Goal: Information Seeking & Learning: Learn about a topic

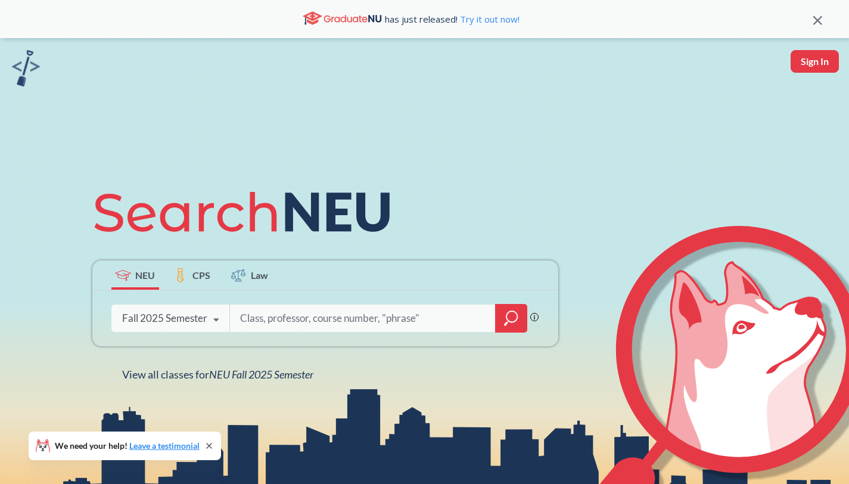
click at [311, 333] on div "Phrase search guarantees the exact search appears in the results. Ex. If you wa…" at bounding box center [325, 318] width 466 height 56
click at [313, 322] on input "search" at bounding box center [363, 317] width 248 height 25
type input "black"
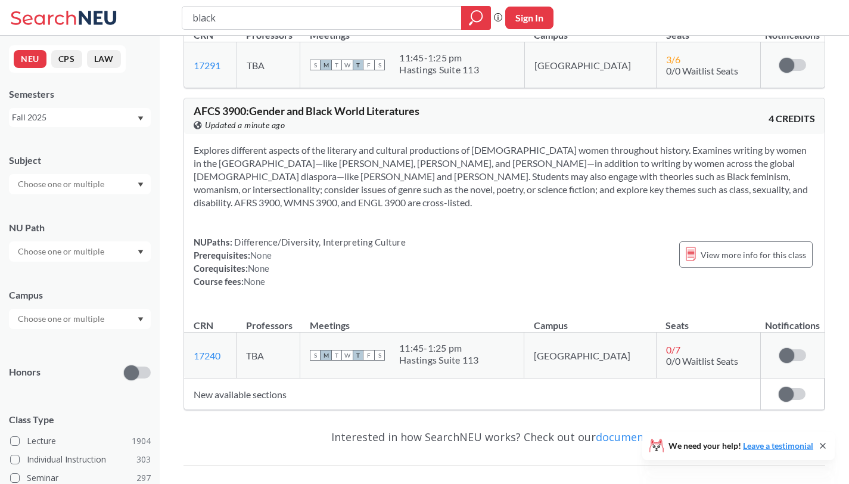
scroll to position [2212, 0]
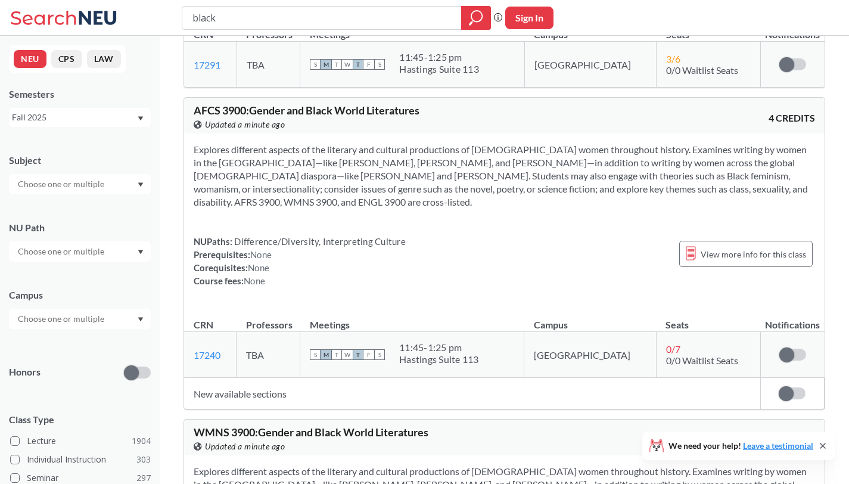
click at [282, 23] on input "black" at bounding box center [321, 18] width 261 height 20
click at [282, 26] on input "black" at bounding box center [321, 18] width 261 height 20
click at [277, 19] on input "black" at bounding box center [321, 18] width 261 height 20
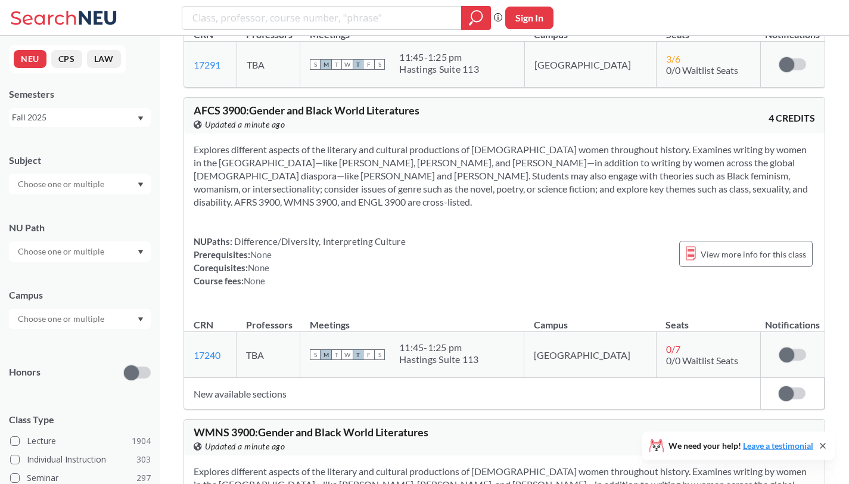
click at [96, 258] on input "text" at bounding box center [62, 251] width 100 height 14
click at [101, 285] on span "( 124 )" at bounding box center [102, 287] width 19 height 10
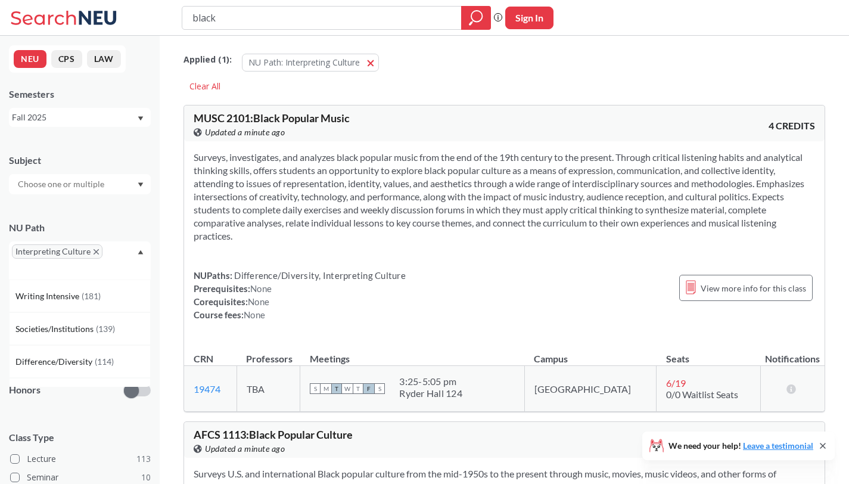
click at [114, 264] on div "Interpreting Culture" at bounding box center [80, 260] width 142 height 38
click at [102, 259] on div "Interpreting Culture" at bounding box center [80, 260] width 142 height 38
click at [91, 355] on span "Difference/Diversity" at bounding box center [54, 361] width 79 height 13
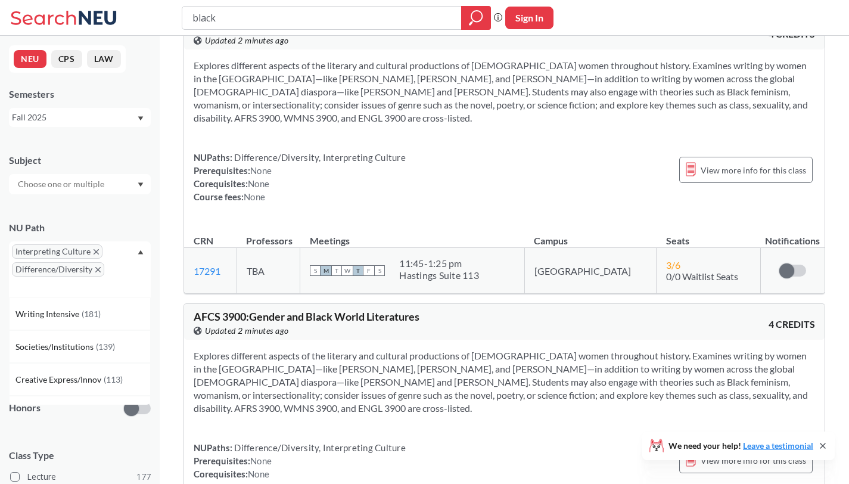
scroll to position [2052, 0]
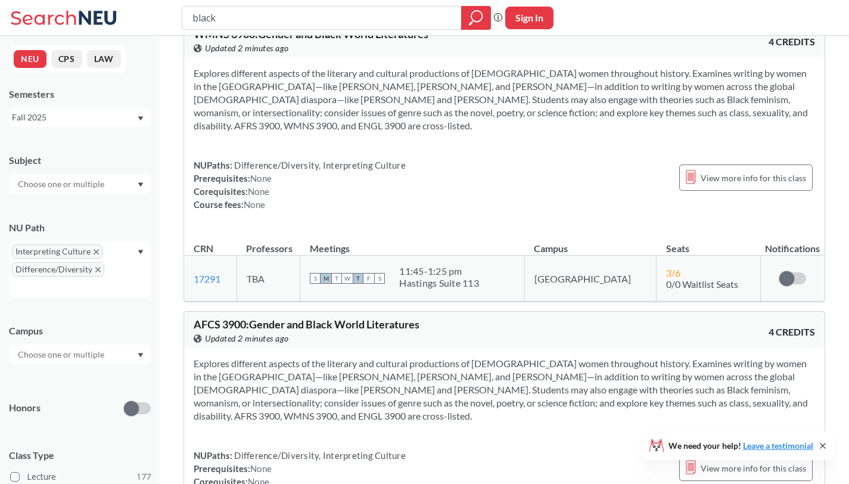
click at [266, 14] on input "black" at bounding box center [321, 18] width 261 height 20
click at [266, 15] on input "black" at bounding box center [321, 18] width 261 height 20
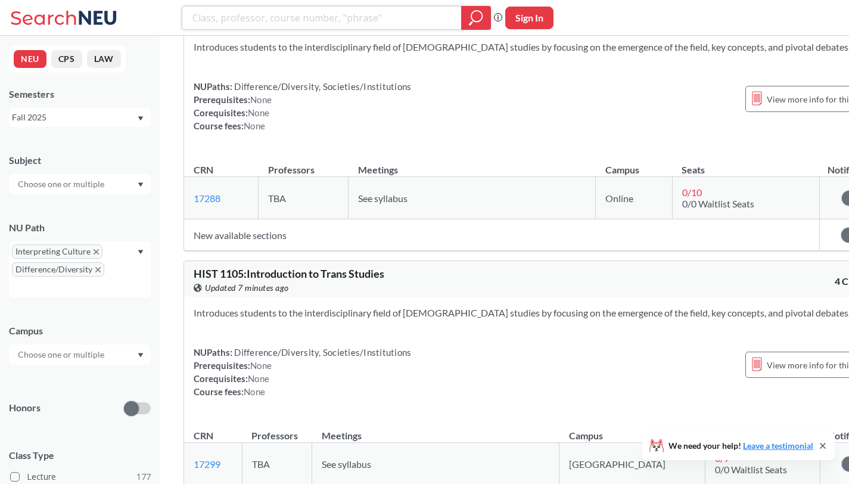
scroll to position [5473, 0]
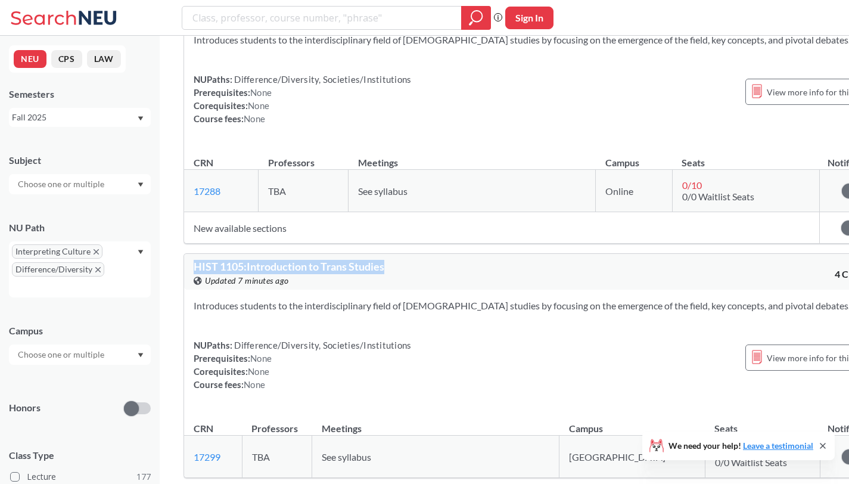
drag, startPoint x: 394, startPoint y: 180, endPoint x: 187, endPoint y: 172, distance: 206.8
click at [187, 254] on div "HIST 1105 : Introduction to Trans Studies View this course on Banner. Updated 7…" at bounding box center [537, 272] width 706 height 36
click at [360, 338] on div "NUPaths: Difference/Diversity, Societies/Institutions Prerequisites: None Coreq…" at bounding box center [302, 364] width 217 height 52
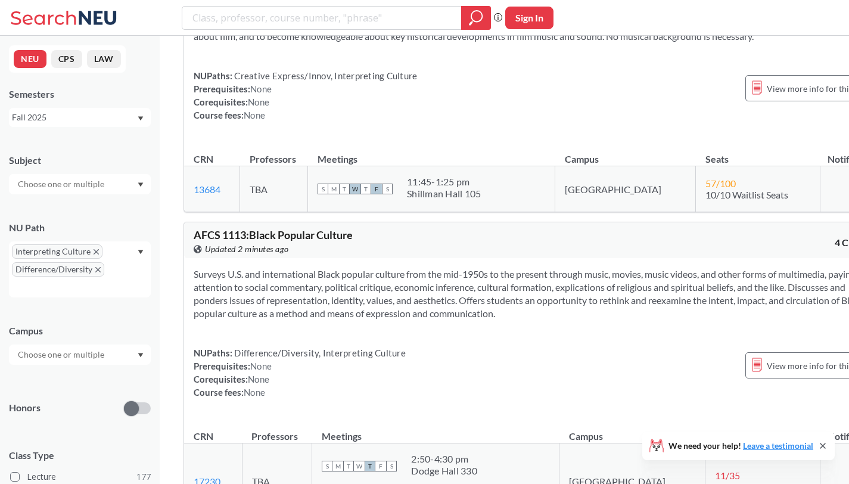
scroll to position [6921, 0]
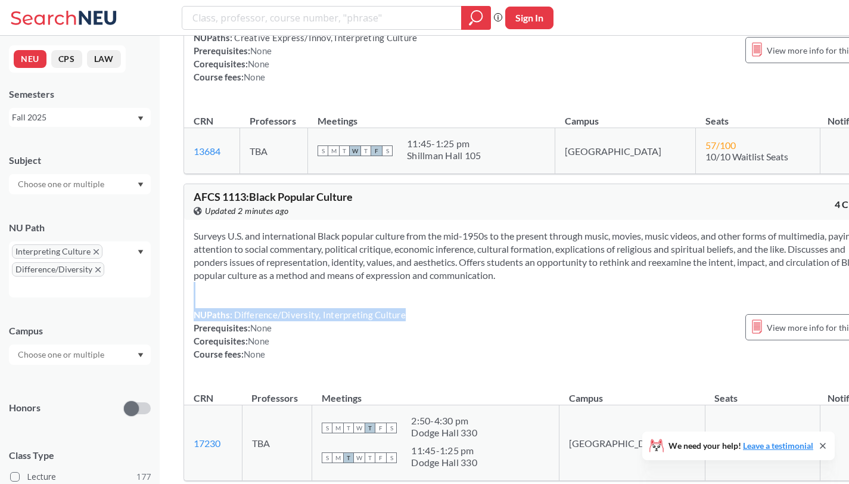
drag, startPoint x: 412, startPoint y: 245, endPoint x: 298, endPoint y: 223, distance: 116.4
click at [298, 223] on div "Surveys U.S. and international Black popular culture from the mid-1950s to the …" at bounding box center [537, 300] width 706 height 160
click at [353, 220] on div "Surveys U.S. and international Black popular culture from the mid-1950s to the …" at bounding box center [537, 300] width 706 height 160
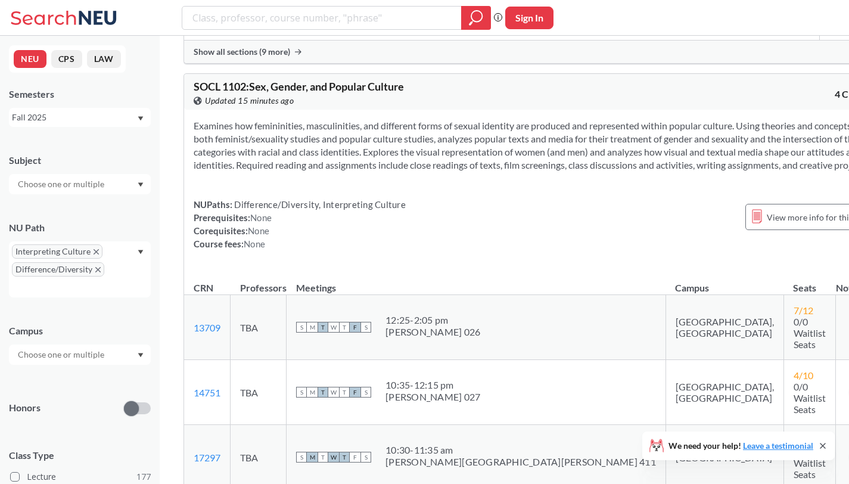
scroll to position [4032, 0]
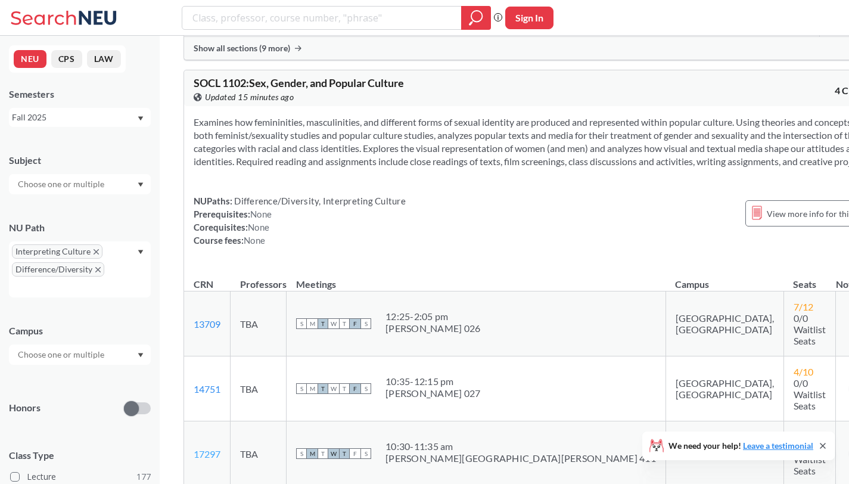
click at [204, 448] on link "17297" at bounding box center [207, 453] width 27 height 11
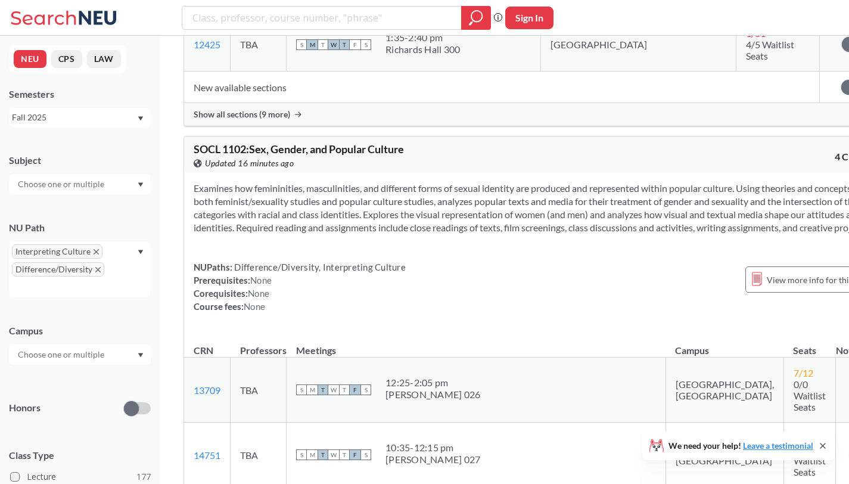
scroll to position [4021, 0]
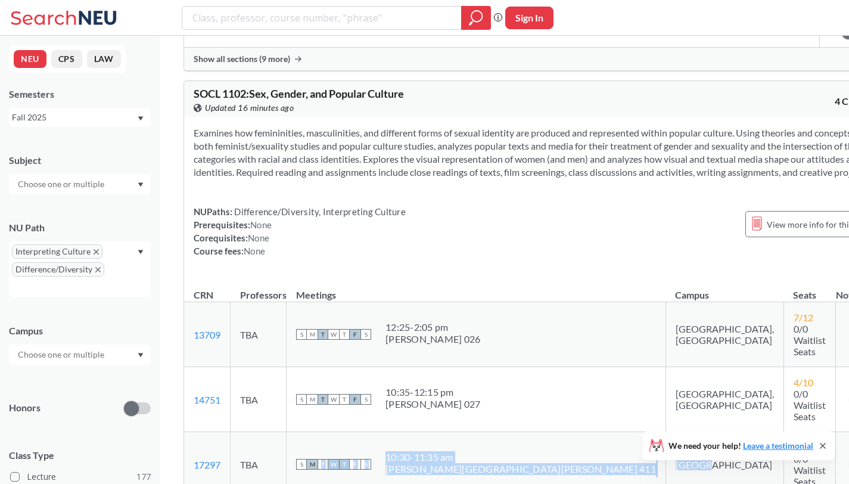
drag, startPoint x: 589, startPoint y: 383, endPoint x: 344, endPoint y: 391, distance: 246.0
click at [344, 432] on tr "17297 View this section on Banner. TBA S M T W T F S 10:30 - 11:35 am [PERSON_N…" at bounding box center [537, 464] width 706 height 65
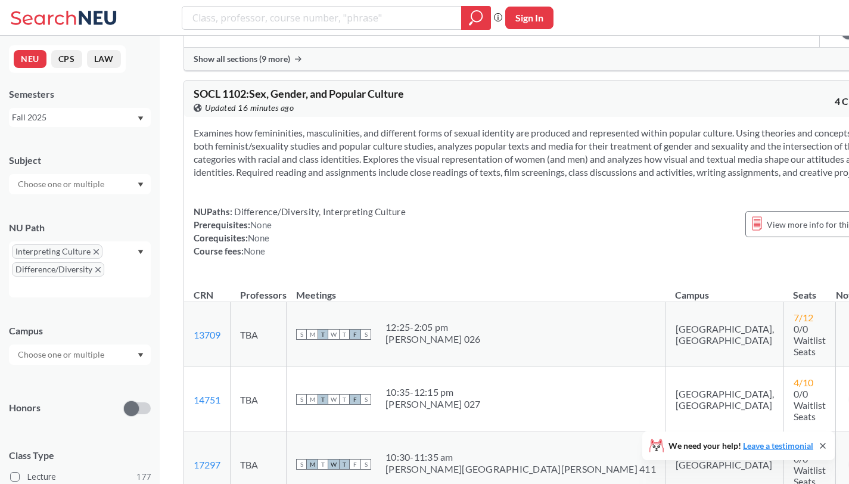
click at [665, 432] on td "[GEOGRAPHIC_DATA]" at bounding box center [724, 464] width 118 height 65
drag, startPoint x: 411, startPoint y: 50, endPoint x: 178, endPoint y: 51, distance: 233.4
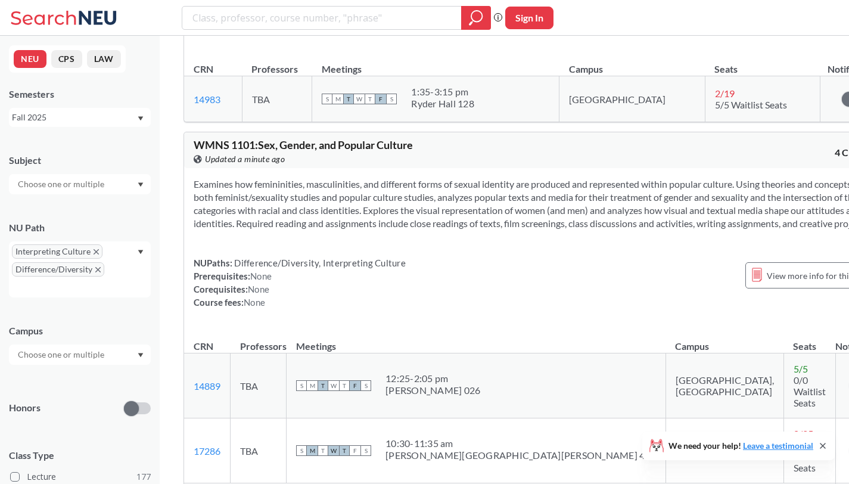
scroll to position [2664, 0]
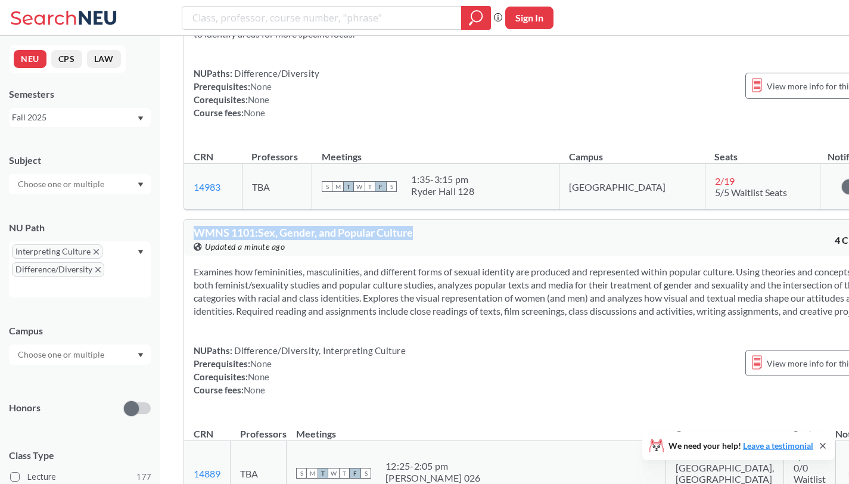
drag, startPoint x: 195, startPoint y: 258, endPoint x: 428, endPoint y: 265, distance: 233.5
click at [428, 253] on div "WMNS 1101 : Sex, Gender, and Popular Culture View this course on Banner. Update…" at bounding box center [366, 240] width 344 height 26
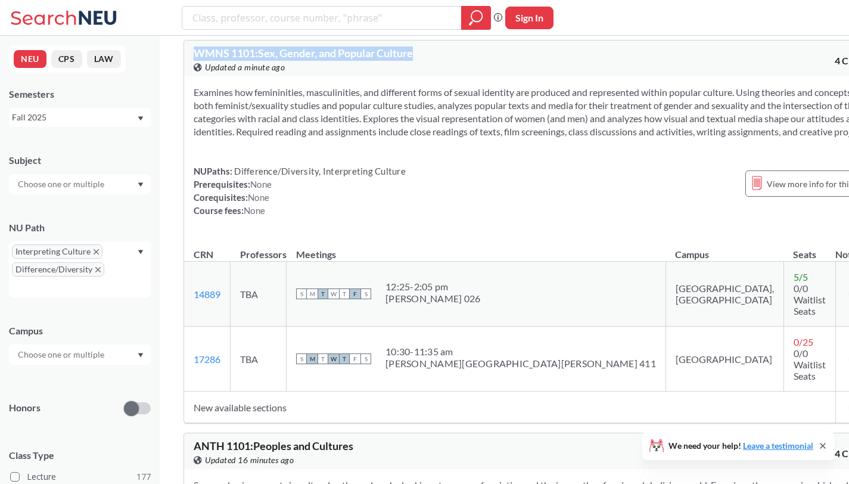
scroll to position [2844, 0]
click at [206, 364] on link "17286" at bounding box center [207, 358] width 27 height 11
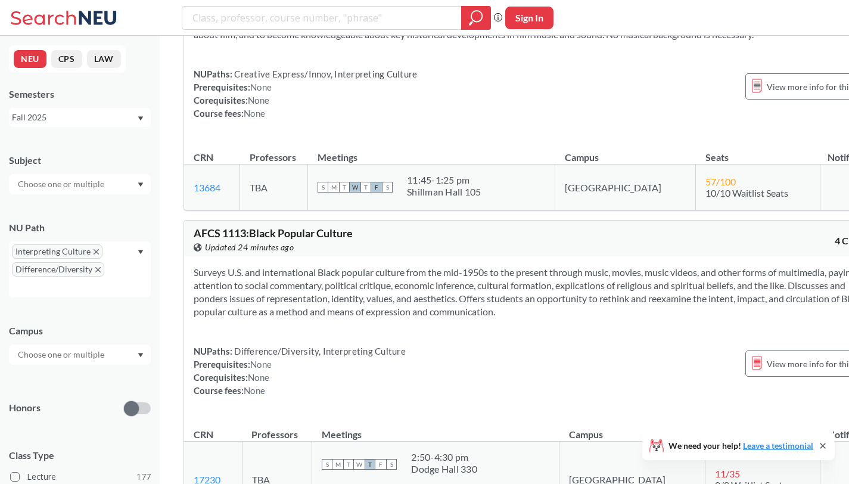
scroll to position [6913, 0]
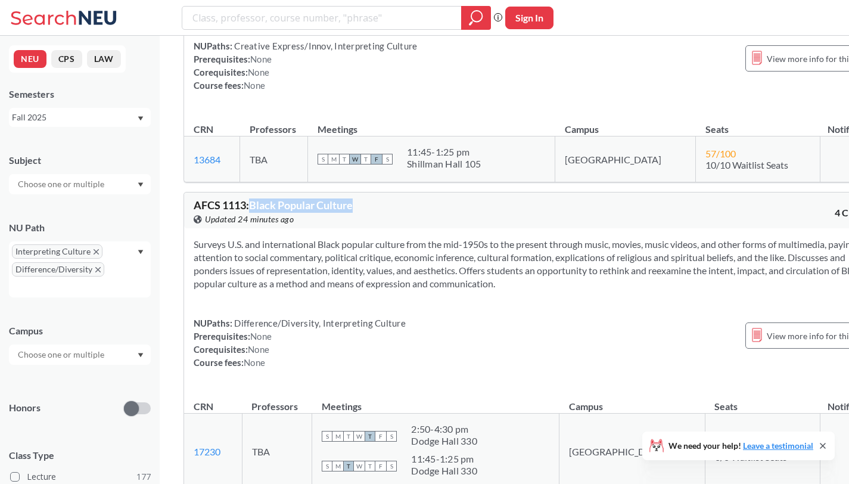
drag, startPoint x: 358, startPoint y: 135, endPoint x: 255, endPoint y: 127, distance: 103.9
click at [255, 199] on div "AFCS 1113 : Black Popular Culture View this course on Banner. Updated 24 minute…" at bounding box center [366, 212] width 344 height 26
copy span "Black Popular Culture"
click at [293, 11] on input "search" at bounding box center [321, 18] width 261 height 20
type input "eece"
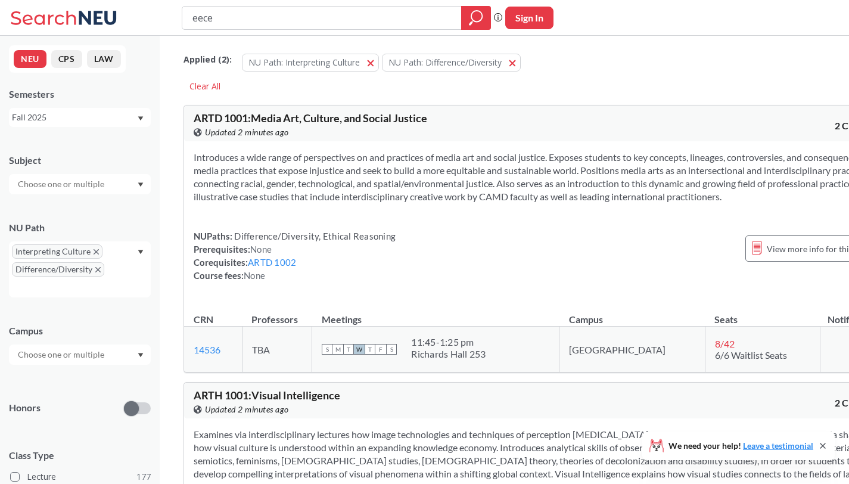
click at [369, 28] on div "eece" at bounding box center [336, 18] width 309 height 24
click at [370, 21] on input "eece" at bounding box center [321, 18] width 261 height 20
type input "machine learning"
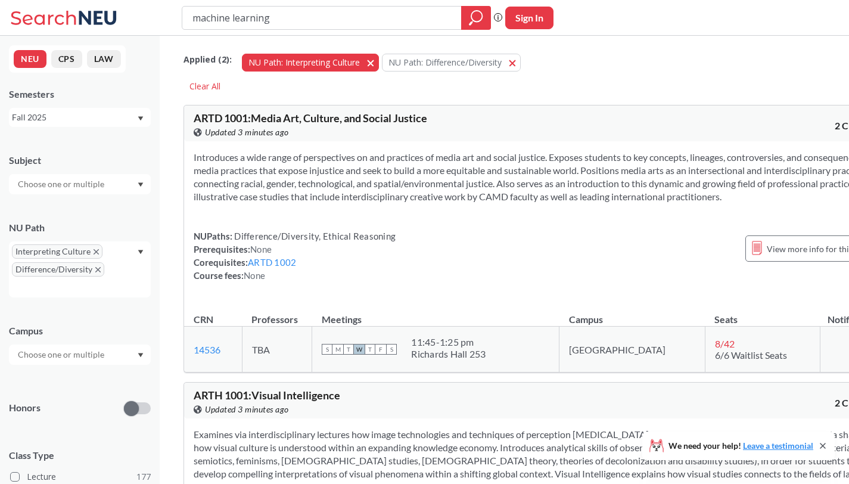
click at [375, 61] on span "button" at bounding box center [375, 62] width 0 height 11
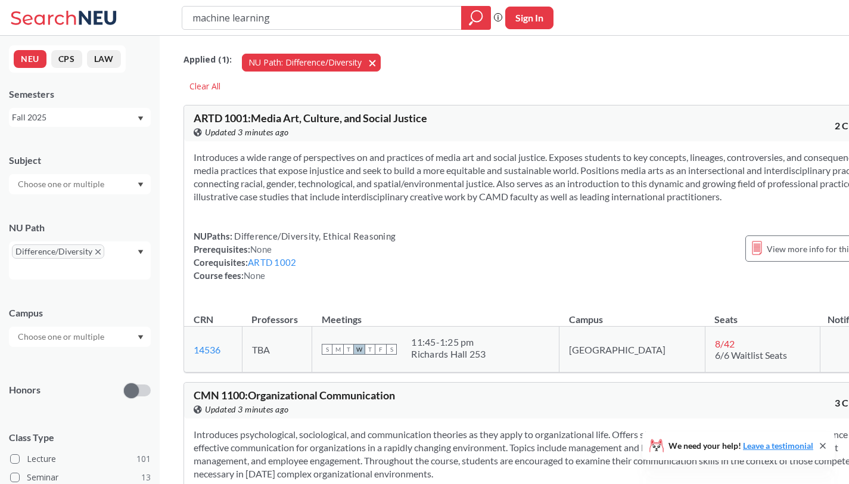
click at [376, 61] on span "button" at bounding box center [376, 62] width 0 height 11
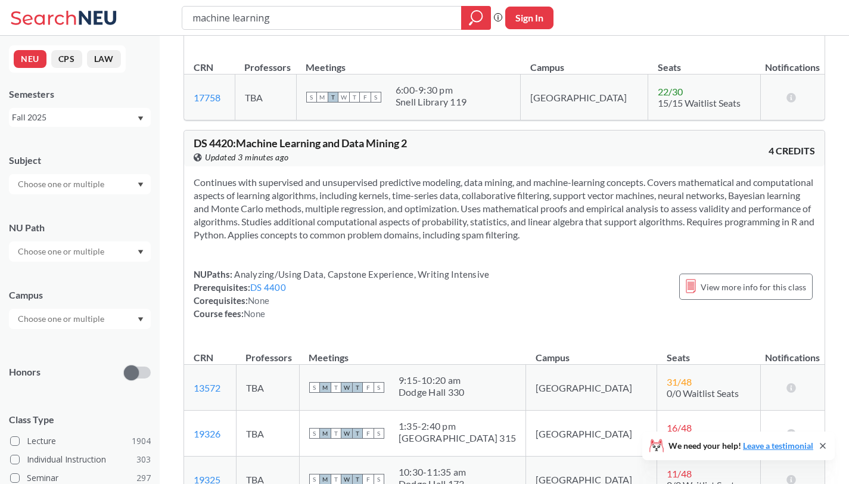
scroll to position [3096, 0]
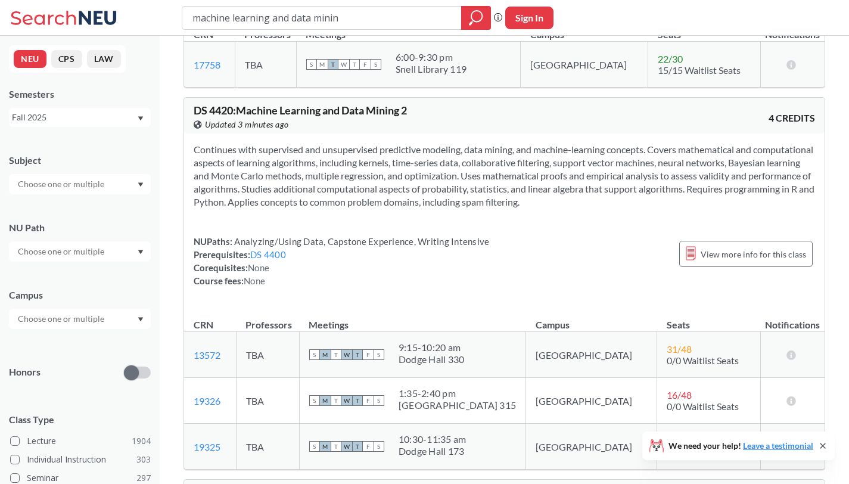
type input "machine learning and data mining"
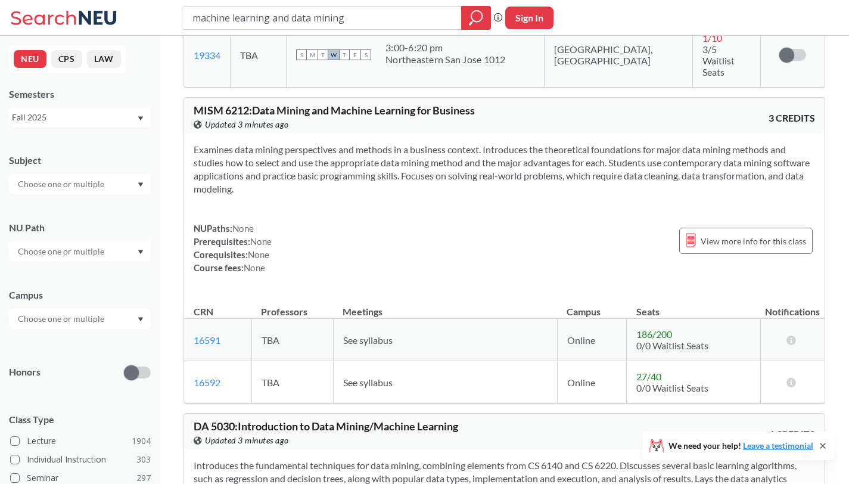
scroll to position [1216, 0]
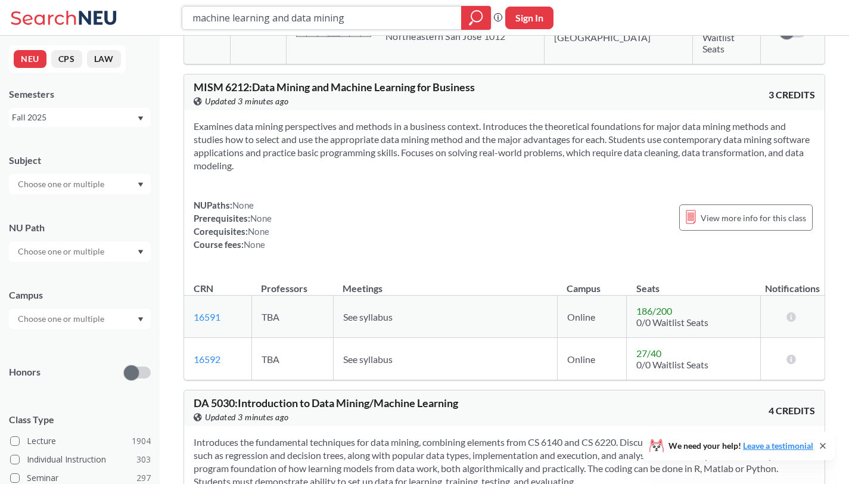
click at [408, 22] on input "machine learning and data mining" at bounding box center [321, 18] width 261 height 20
type input "intro digital design arch"
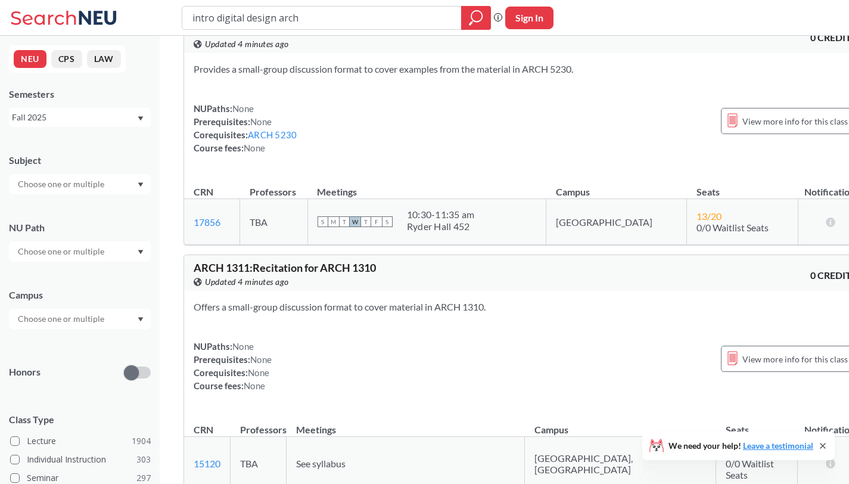
scroll to position [279, 0]
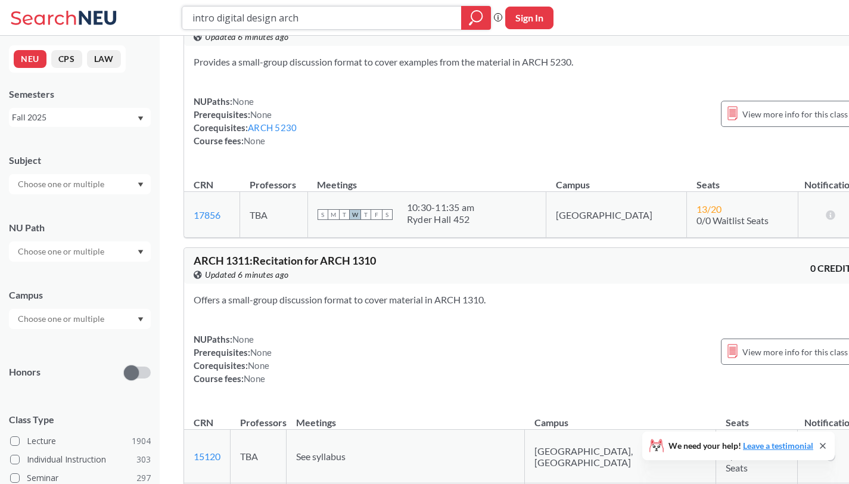
click at [312, 15] on input "intro digital design arch" at bounding box center [321, 18] width 261 height 20
type input "software development"
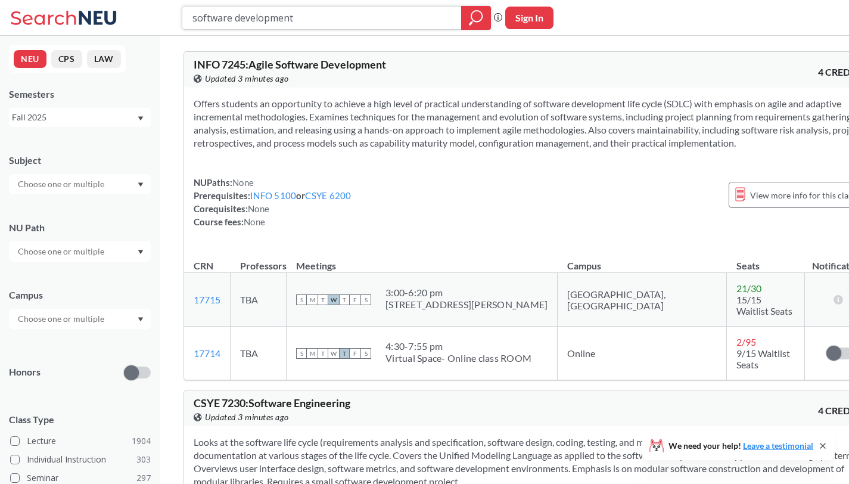
click at [258, 24] on input "software development" at bounding box center [321, 18] width 261 height 20
type input "cs 4500"
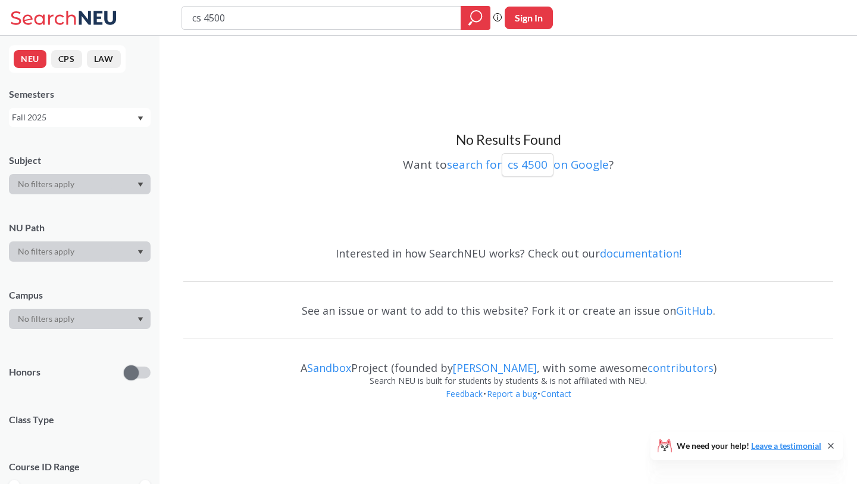
click at [77, 325] on div at bounding box center [80, 318] width 142 height 20
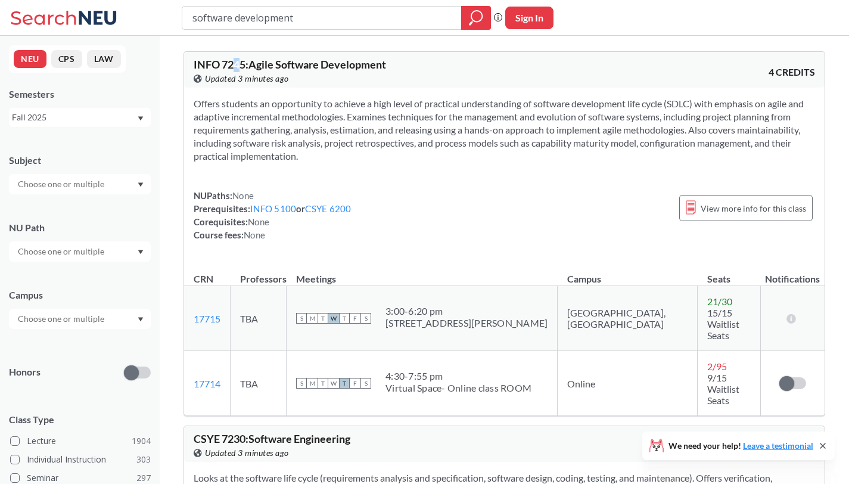
click at [238, 60] on span "INFO 7245 : Agile Software Development" at bounding box center [290, 64] width 192 height 13
drag, startPoint x: 247, startPoint y: 61, endPoint x: 168, endPoint y: 55, distance: 78.9
copy span "INFO 7245"
click at [207, 22] on input "software development" at bounding box center [321, 18] width 261 height 20
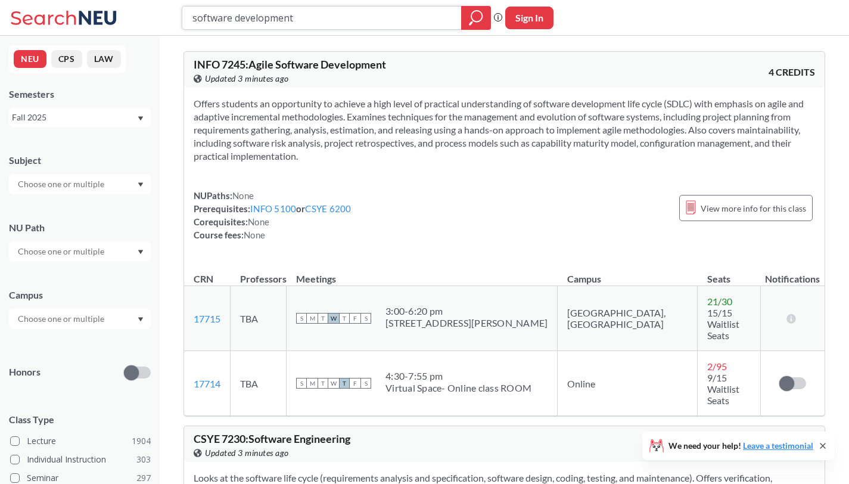
click at [207, 22] on input "software development" at bounding box center [321, 18] width 261 height 20
paste input "INFO 7245"
type input "INFO 7245"
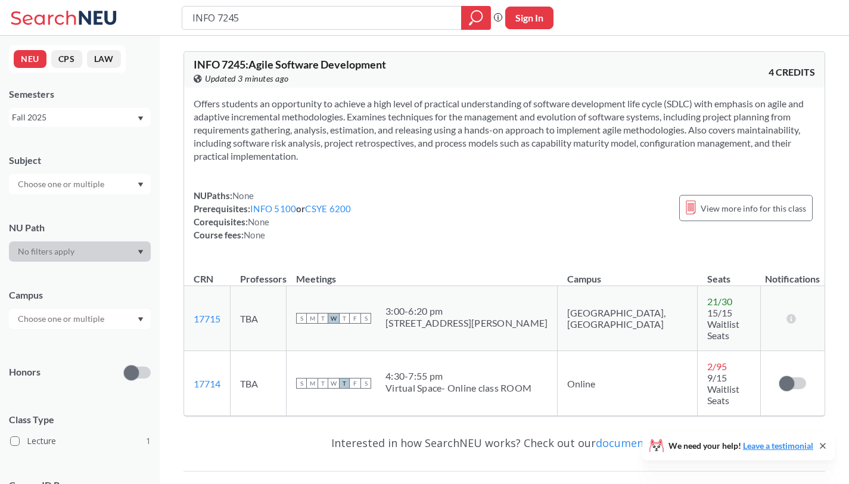
drag, startPoint x: 275, startPoint y: 15, endPoint x: 132, endPoint y: 10, distance: 143.0
click at [132, 10] on div "INFO 7245 Phrase search guarantees the exact search appears in the results. Ex.…" at bounding box center [424, 18] width 849 height 36
type input "CS 4500"
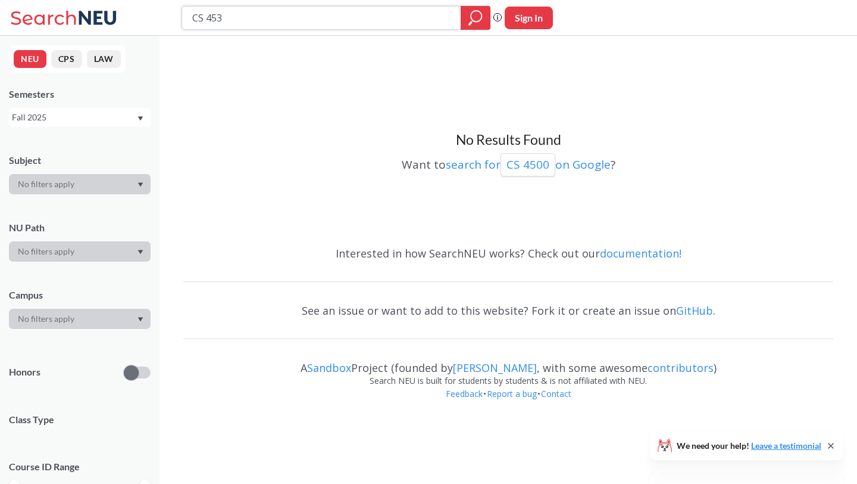
type input "CS 4530"
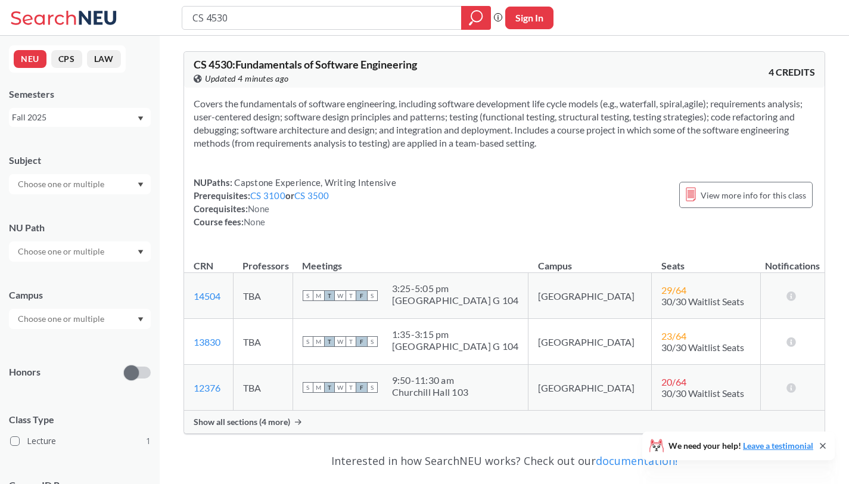
click at [230, 419] on span "Show all sections (4 more)" at bounding box center [242, 421] width 96 height 11
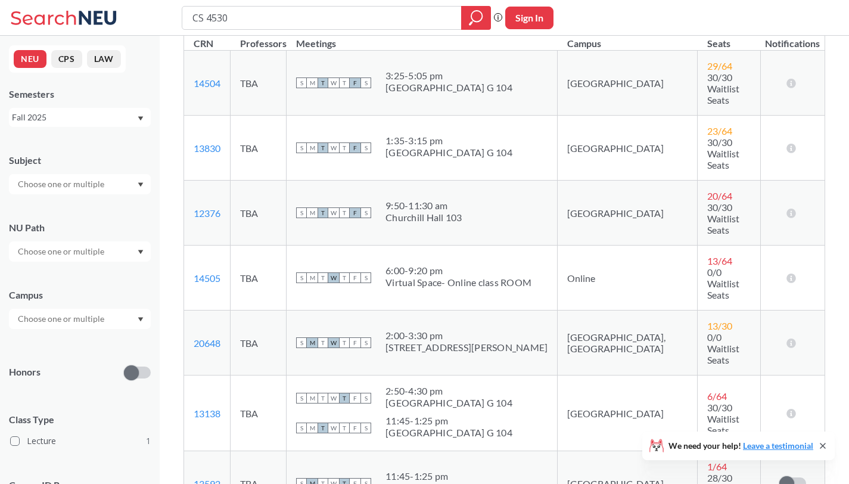
scroll to position [223, 0]
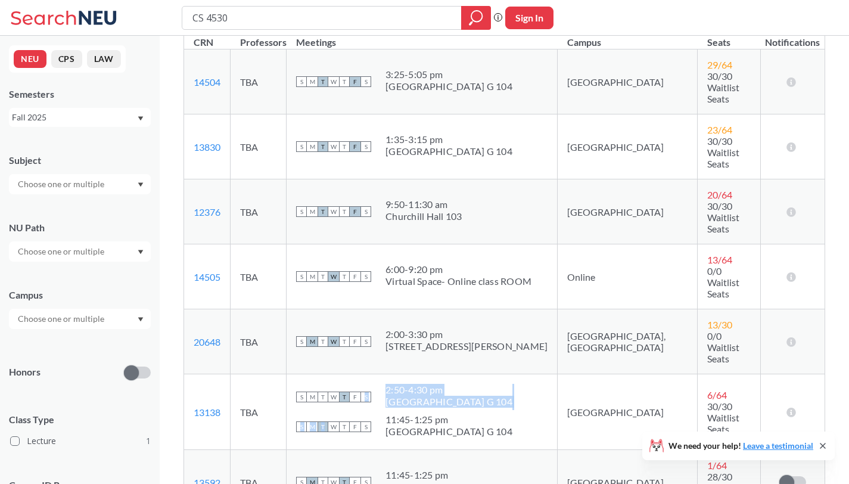
drag, startPoint x: 373, startPoint y: 301, endPoint x: 341, endPoint y: 332, distance: 45.1
click at [341, 374] on td "S M T W T F S 2:50 - 4:30 pm [GEOGRAPHIC_DATA] G 104 S M T W T F S 11:45 - 1:25…" at bounding box center [421, 412] width 271 height 76
drag, startPoint x: 405, startPoint y: 388, endPoint x: 299, endPoint y: 379, distance: 107.0
click at [299, 450] on tr "13592 View this section on Banner. TBA S M T W T F S 11:45 - 1:25 [PERSON_NAME]…" at bounding box center [504, 482] width 640 height 65
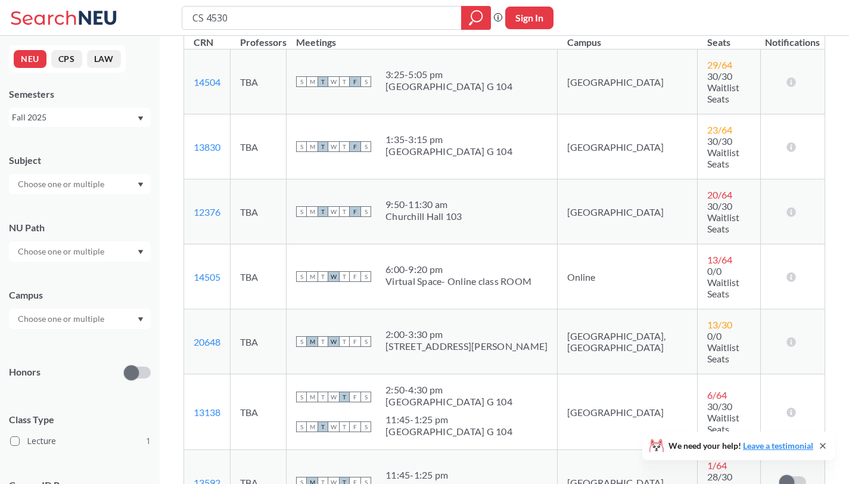
scroll to position [142, 0]
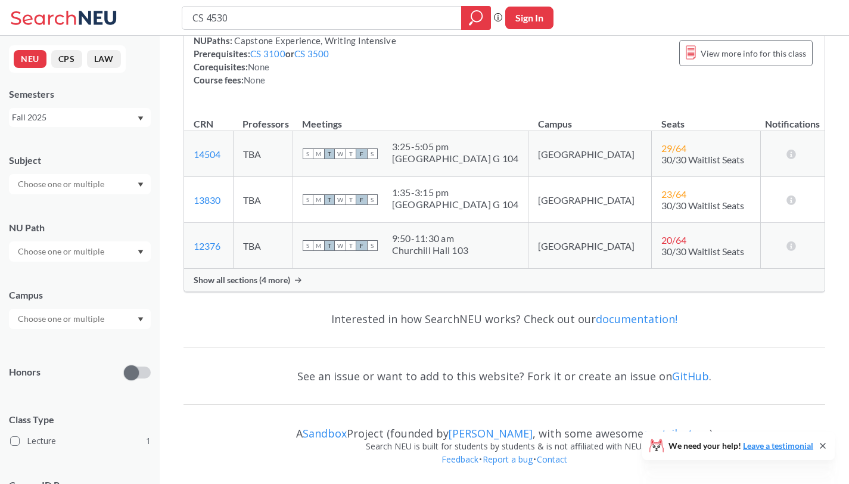
click at [275, 288] on div "Show all sections (4 more)" at bounding box center [504, 280] width 640 height 23
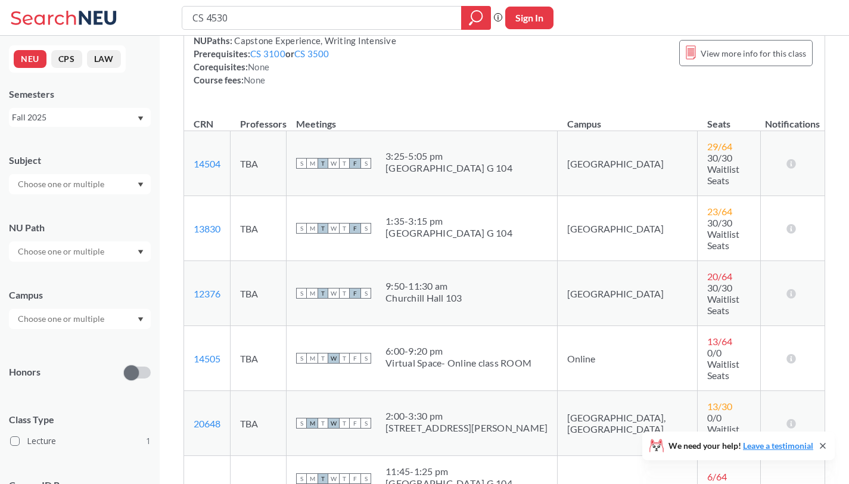
scroll to position [223, 0]
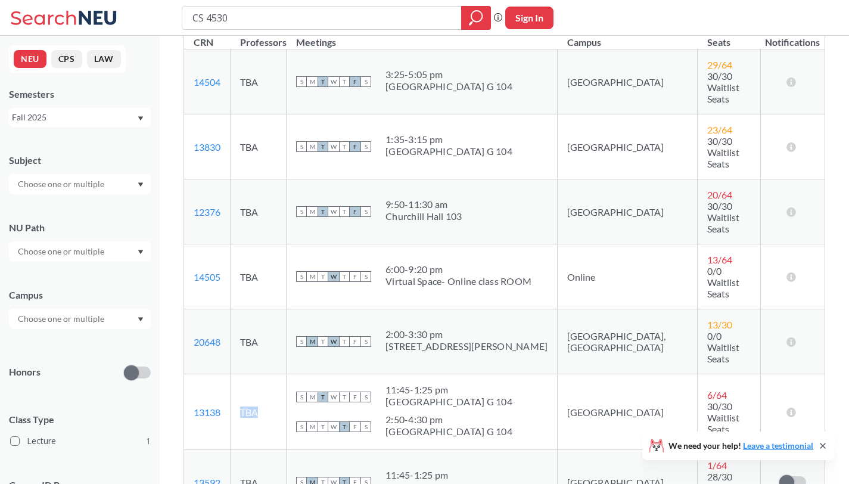
click at [275, 374] on td "TBA" at bounding box center [258, 412] width 56 height 76
click at [210, 476] on link "13592" at bounding box center [207, 481] width 27 height 11
